Goal: Information Seeking & Learning: Learn about a topic

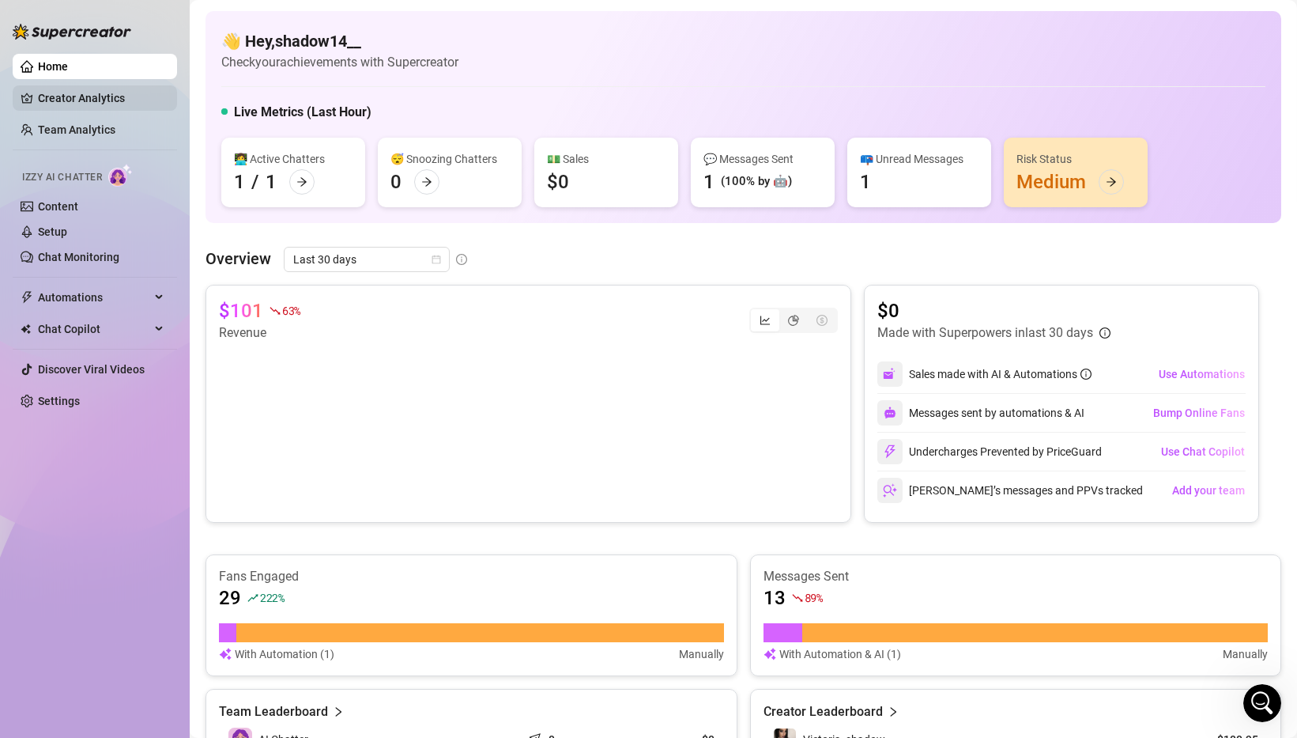
click at [90, 93] on link "Creator Analytics" at bounding box center [101, 97] width 127 height 25
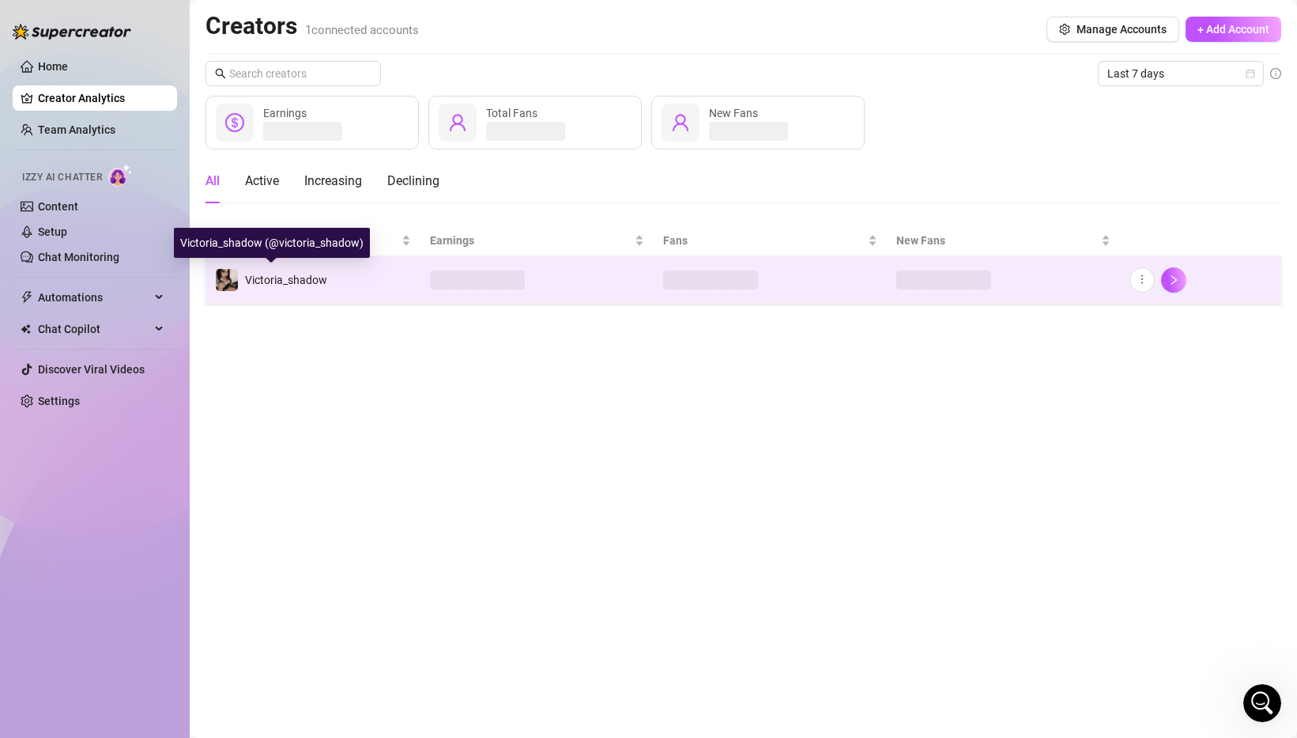
click at [307, 278] on span "Victoria_shadow" at bounding box center [286, 280] width 82 height 13
